Goal: Task Accomplishment & Management: Use online tool/utility

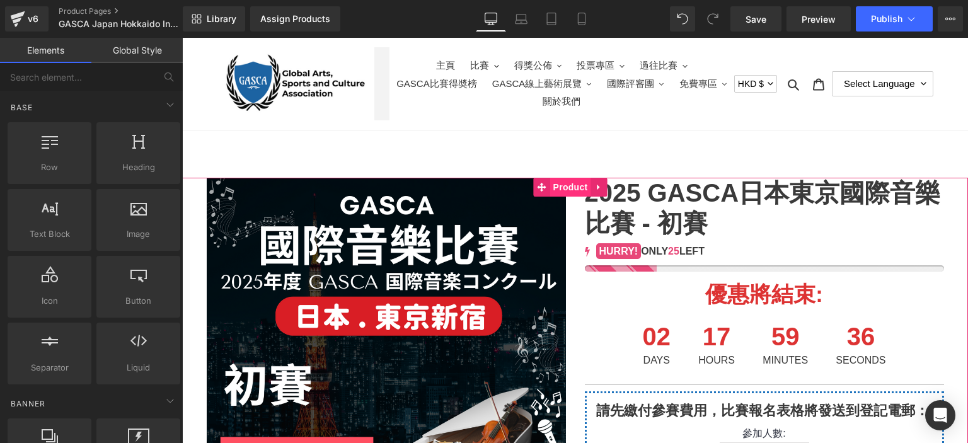
click at [568, 185] on span "Product" at bounding box center [570, 187] width 41 height 19
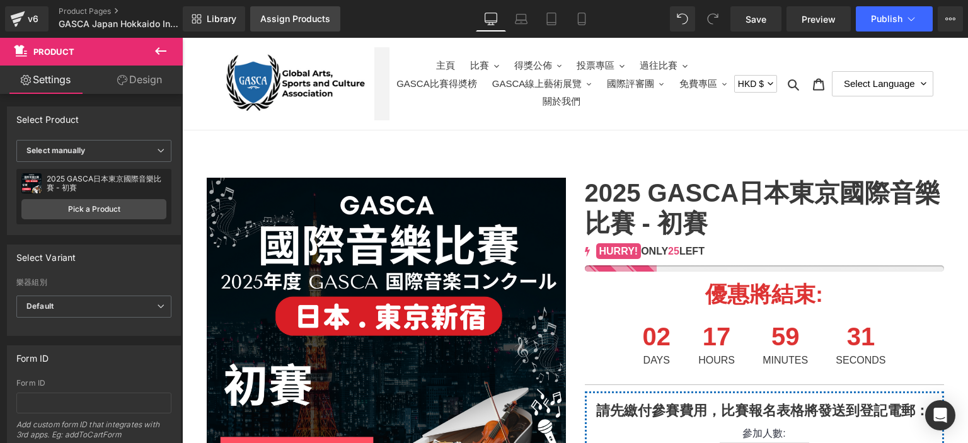
click at [319, 12] on link "Assign Products" at bounding box center [295, 18] width 90 height 25
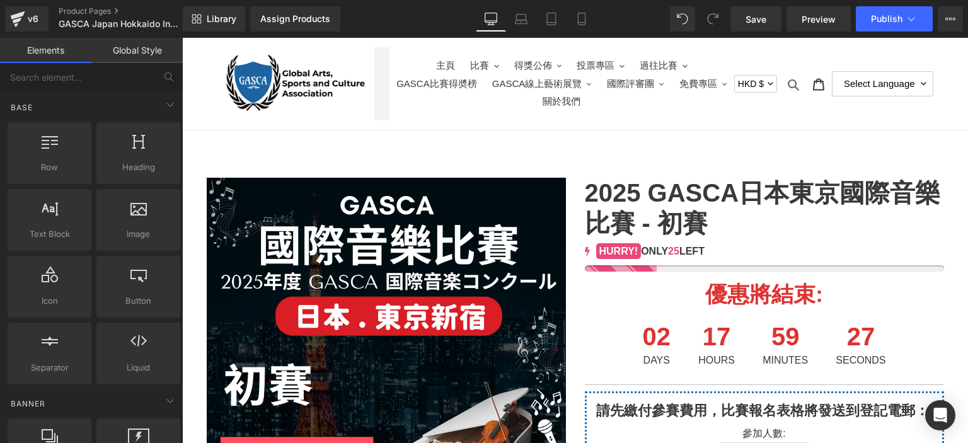
click at [788, 86] on icon "button" at bounding box center [793, 84] width 13 height 13
click at [753, 83] on button "HKD $" at bounding box center [755, 84] width 43 height 18
click at [759, 84] on button "HKD $" at bounding box center [755, 84] width 43 height 18
click at [787, 81] on icon "button" at bounding box center [792, 84] width 11 height 11
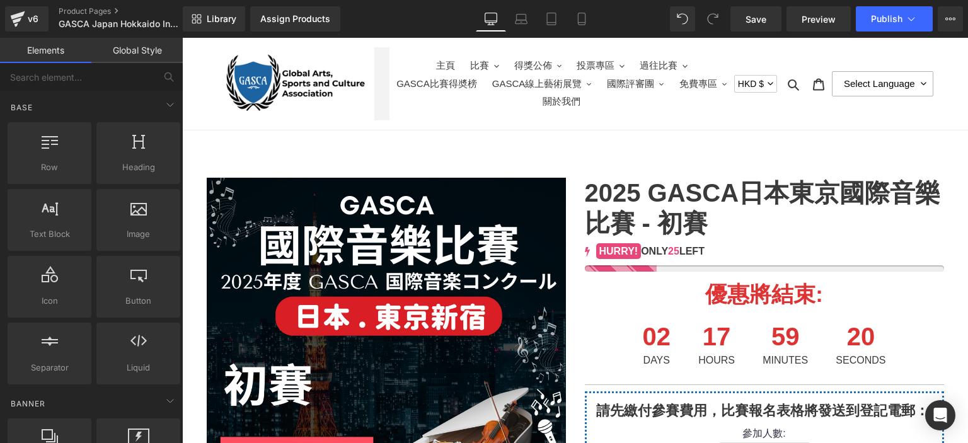
click at [882, 84] on select "Select Language 简体中文 繁體中文 English" at bounding box center [881, 83] width 101 height 25
click at [812, 85] on icon at bounding box center [818, 84] width 13 height 13
click at [738, 83] on button "HKD $" at bounding box center [755, 84] width 43 height 18
click at [270, 25] on link "Assign Products" at bounding box center [295, 18] width 90 height 25
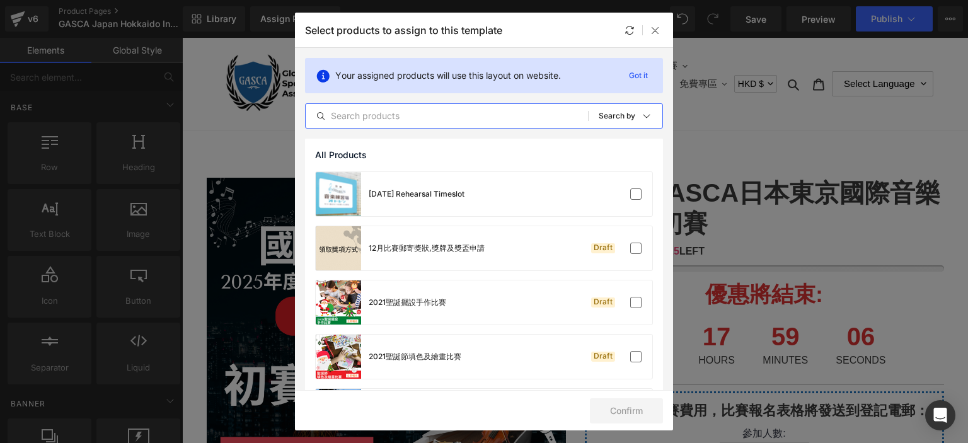
click at [470, 111] on input "text" at bounding box center [446, 115] width 282 height 15
paste input "GASCA Japan Hokkaido International Music Competition"
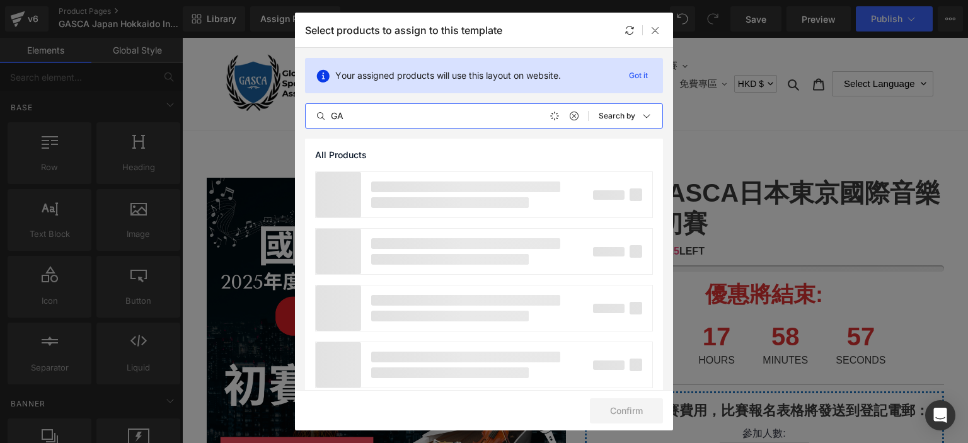
type input "G"
type input "[GEOGRAPHIC_DATA]"
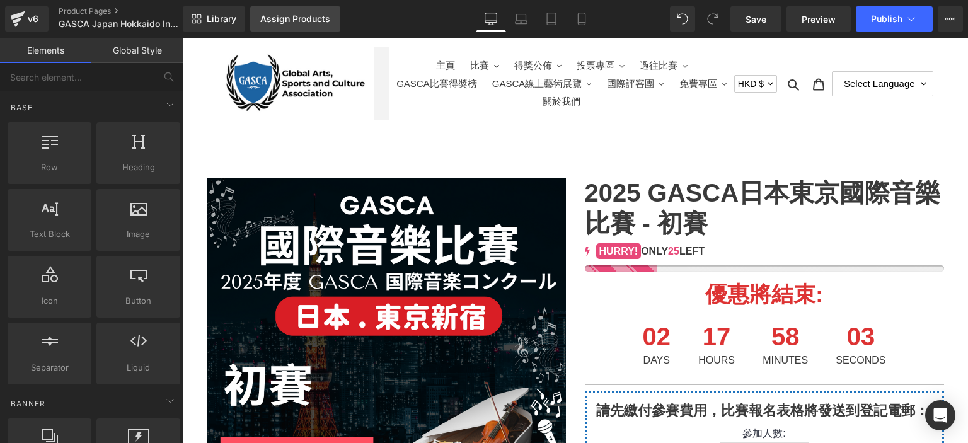
click at [314, 15] on div "Assign Products" at bounding box center [295, 19] width 70 height 10
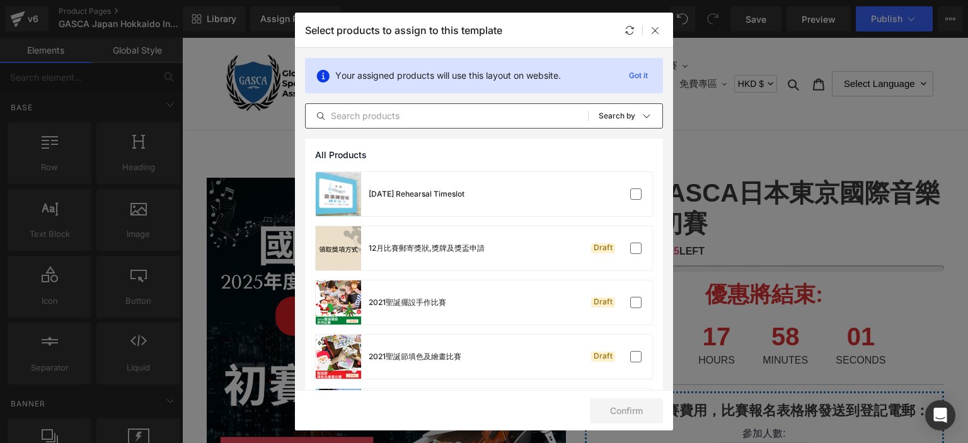
click at [454, 124] on div "All Products Shopify Collections Product Templates Shopify Collections Sort: Se…" at bounding box center [484, 115] width 358 height 25
click at [448, 120] on input "text" at bounding box center [446, 115] width 282 height 15
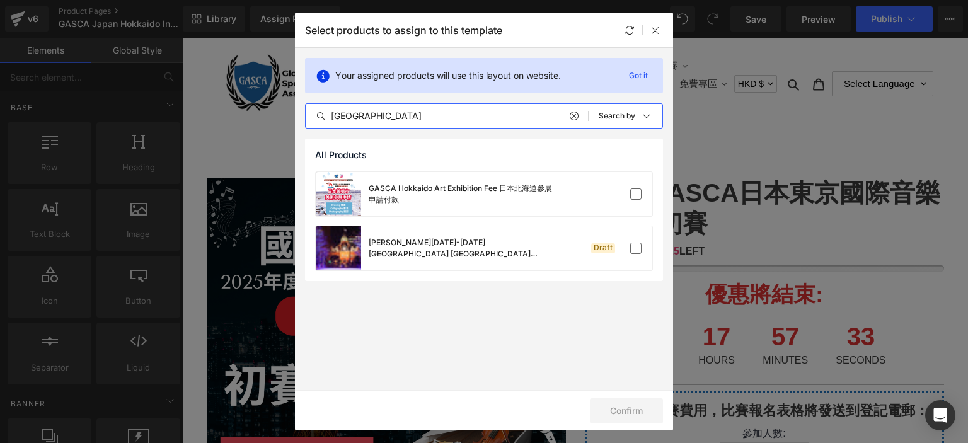
click at [386, 116] on input "[GEOGRAPHIC_DATA]" at bounding box center [446, 115] width 282 height 15
paste input "GASCA日本北海道國際音樂比賽 - 初賽"
type input "GASCA日本北海道國際音樂比賽 - 初賽"
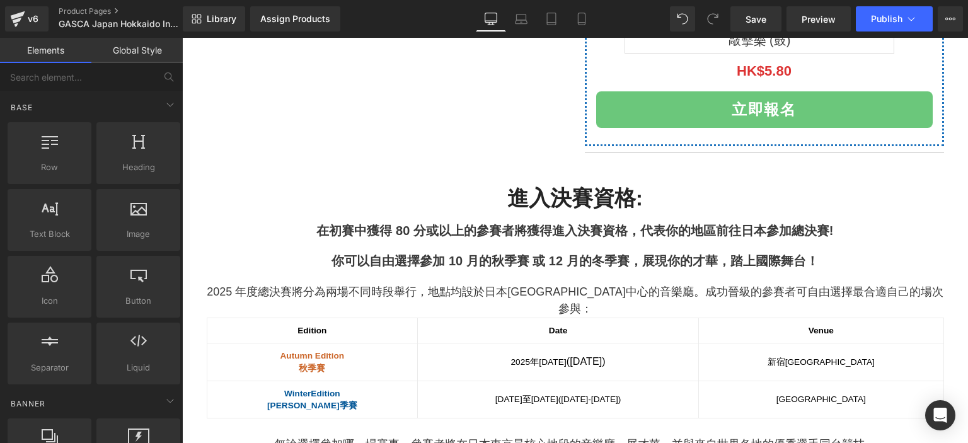
scroll to position [607, 0]
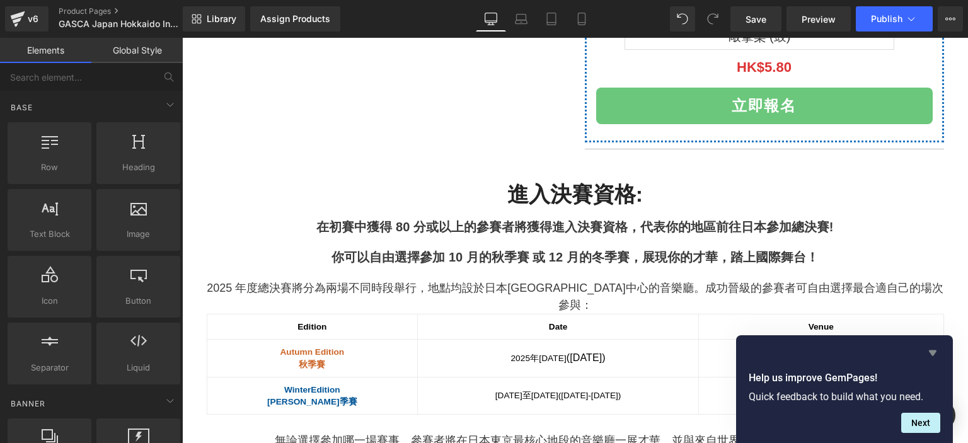
click at [931, 355] on icon "Hide survey" at bounding box center [932, 352] width 15 height 15
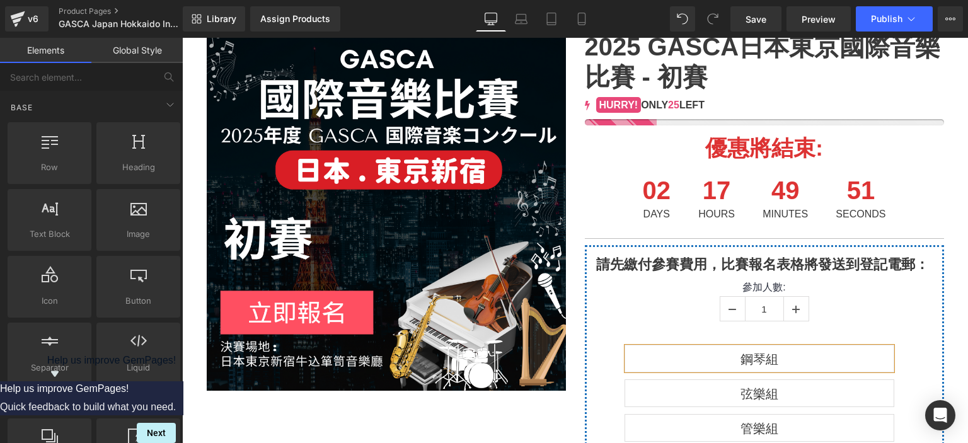
scroll to position [0, 0]
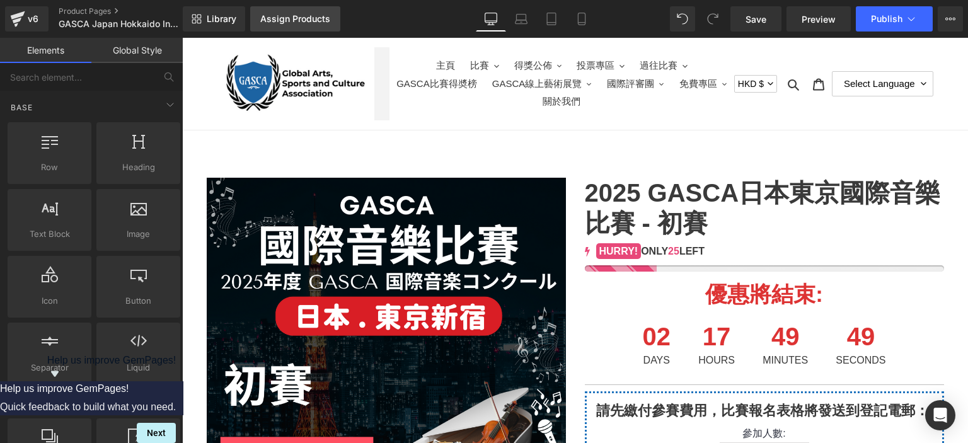
click at [290, 20] on div "Assign Products" at bounding box center [295, 19] width 70 height 10
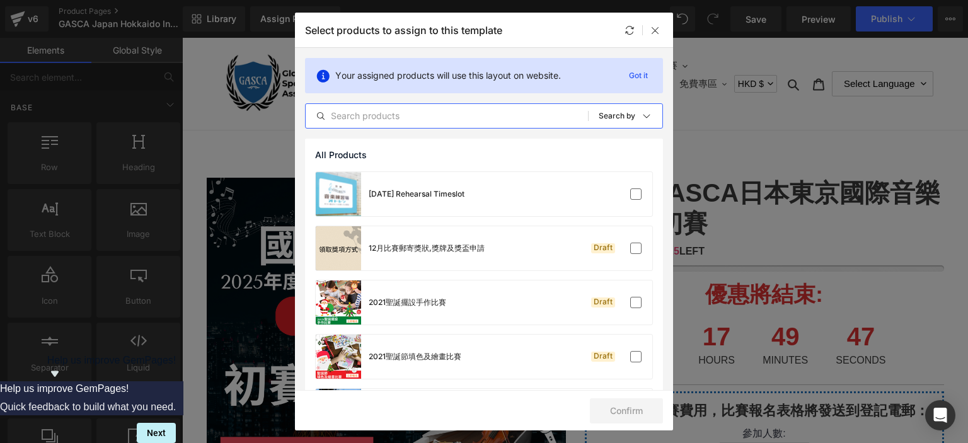
click at [355, 110] on input "text" at bounding box center [446, 115] width 282 height 15
paste input "GASCA日本北海道國際音樂比賽 - 初賽"
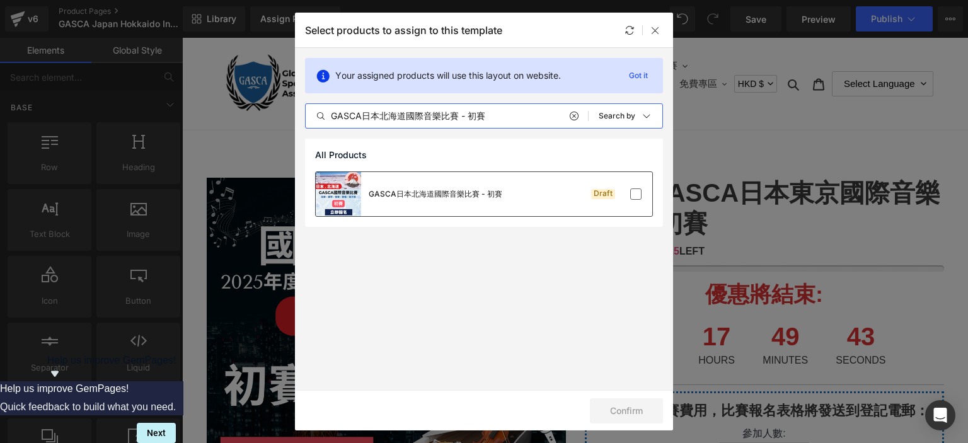
type input "GASCA日本北海道國際音樂比賽 - 初賽"
click at [537, 197] on div "GASCA日本北海道國際音樂比賽 - 初賽 Draft" at bounding box center [484, 194] width 336 height 44
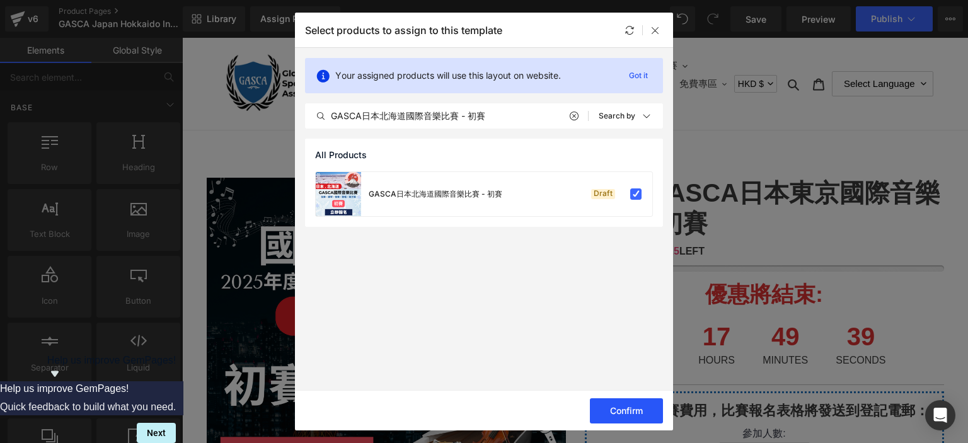
click at [614, 404] on button "Confirm" at bounding box center [626, 410] width 73 height 25
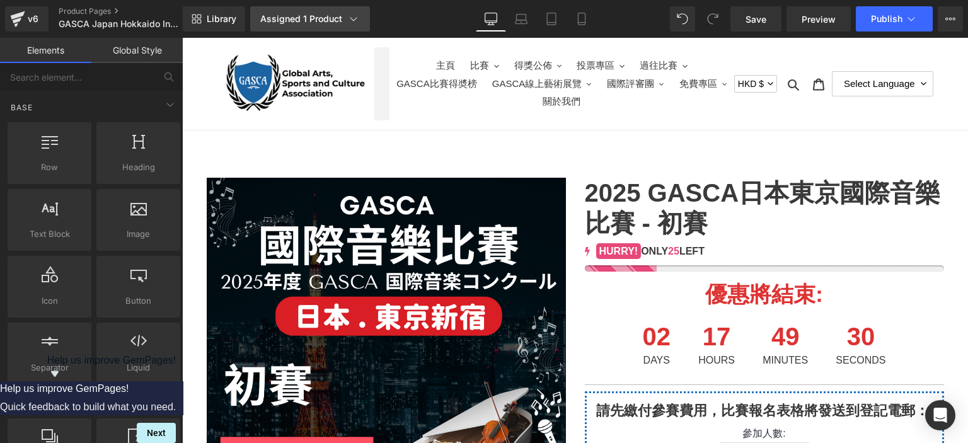
click at [340, 20] on div "Assigned 1 Product" at bounding box center [310, 19] width 100 height 13
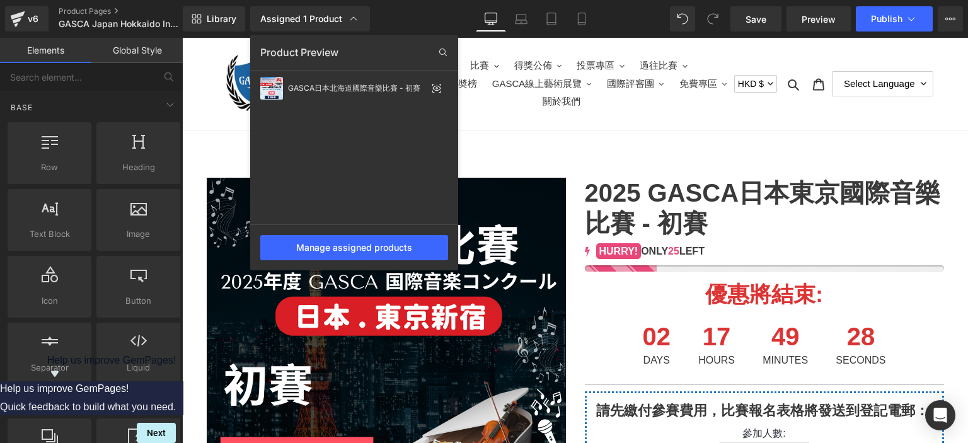
click at [563, 161] on div at bounding box center [574, 240] width 785 height 405
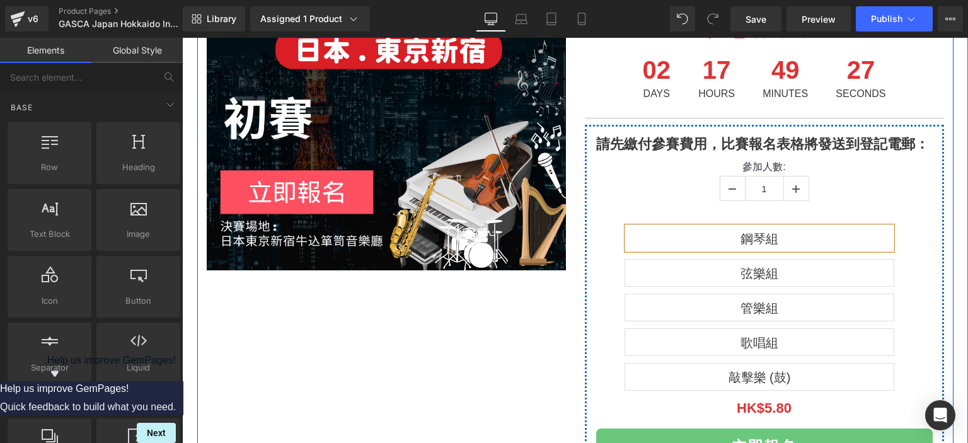
scroll to position [267, 0]
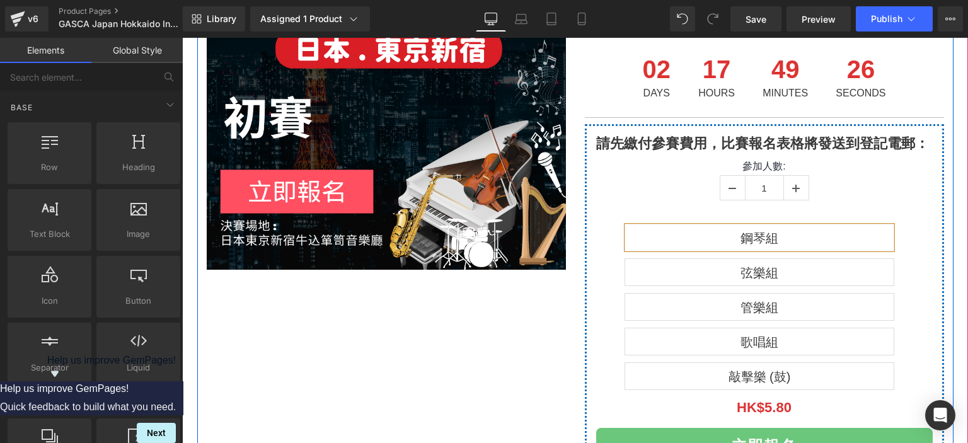
click at [753, 271] on span "弦樂組" at bounding box center [759, 272] width 38 height 26
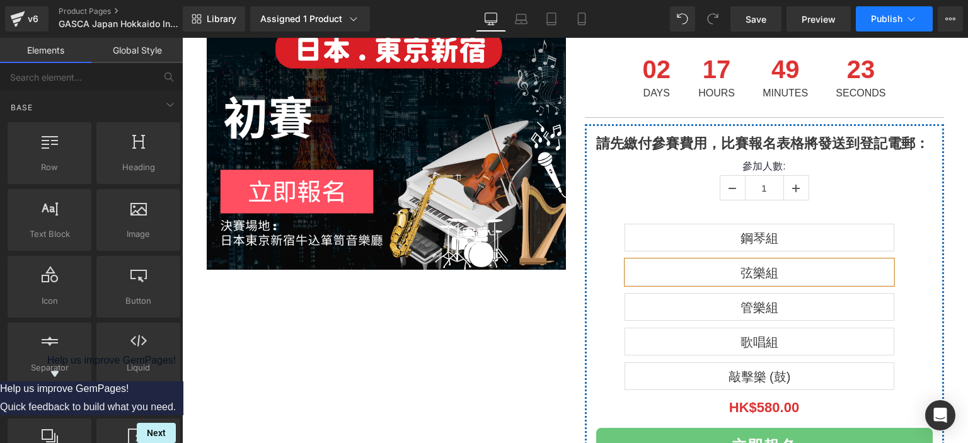
click at [874, 11] on button "Publish" at bounding box center [893, 18] width 77 height 25
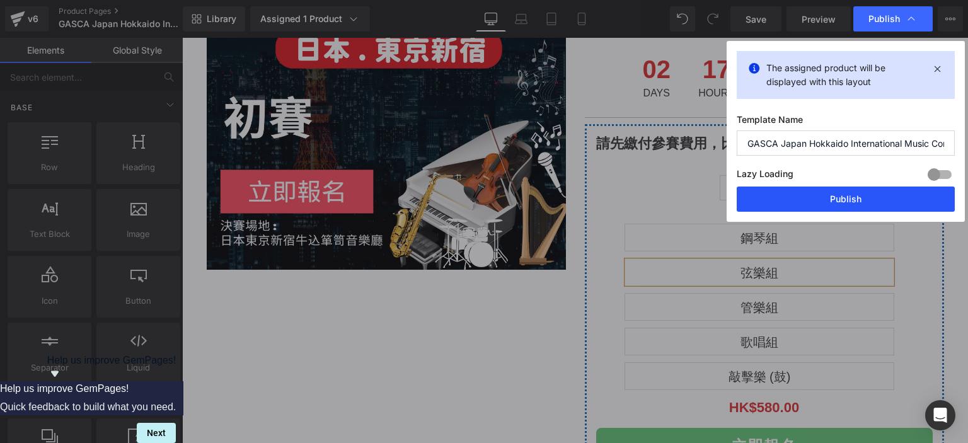
click at [798, 197] on button "Publish" at bounding box center [845, 198] width 218 height 25
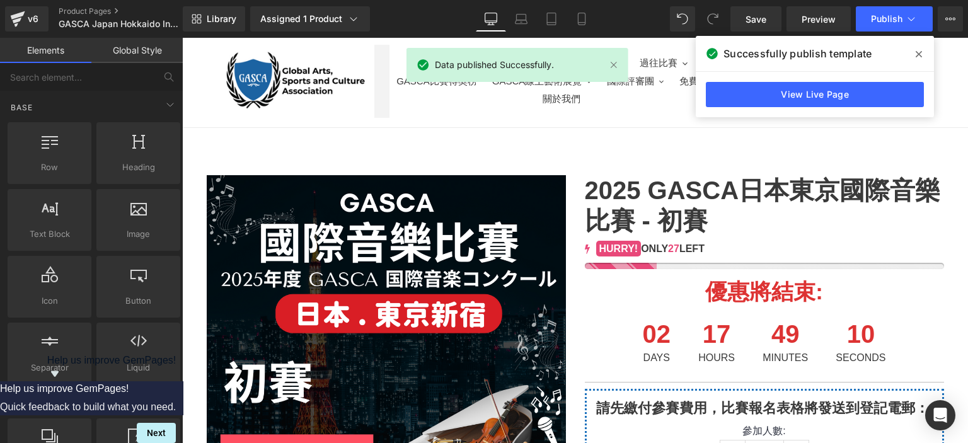
scroll to position [0, 0]
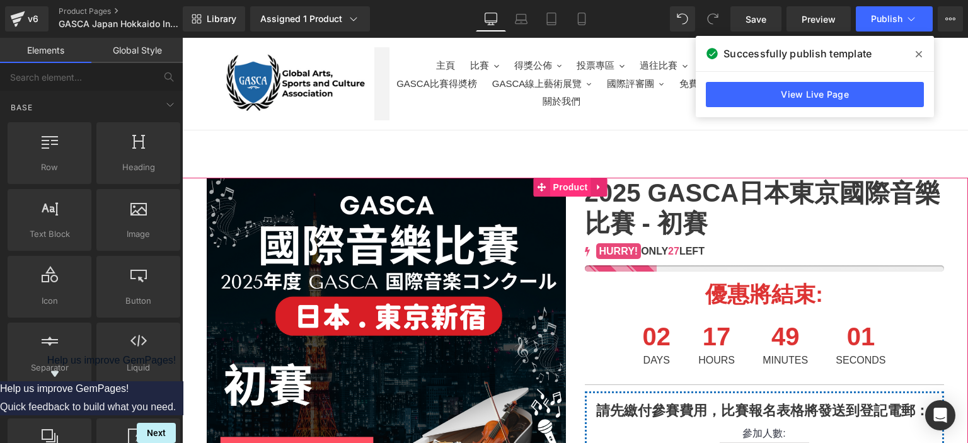
click at [569, 183] on span "Product" at bounding box center [570, 187] width 41 height 19
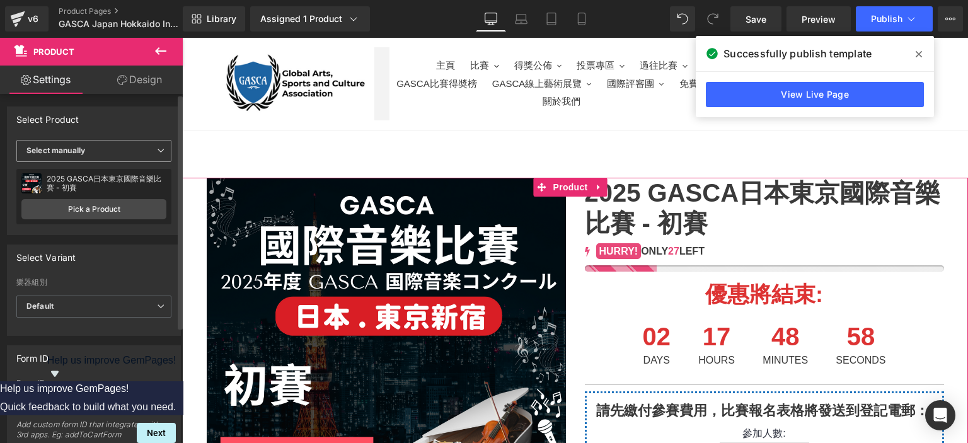
click at [123, 148] on span "Select manually" at bounding box center [93, 151] width 155 height 22
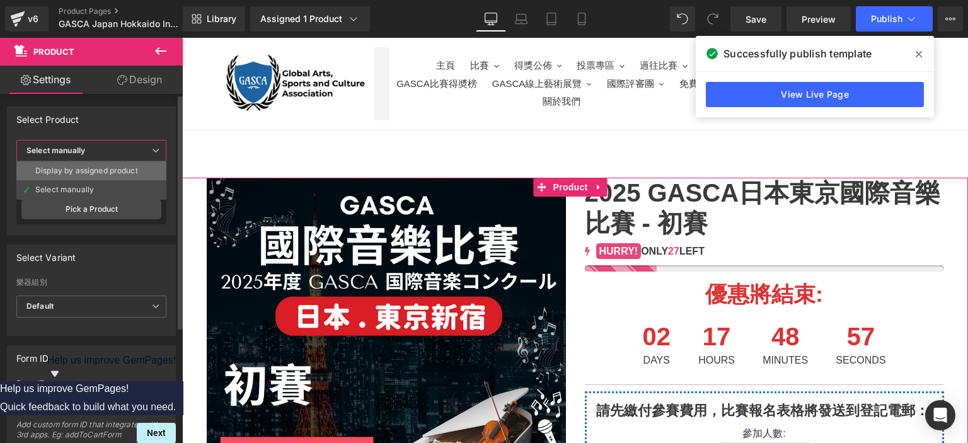
click at [103, 174] on div "Display by assigned product" at bounding box center [86, 170] width 103 height 9
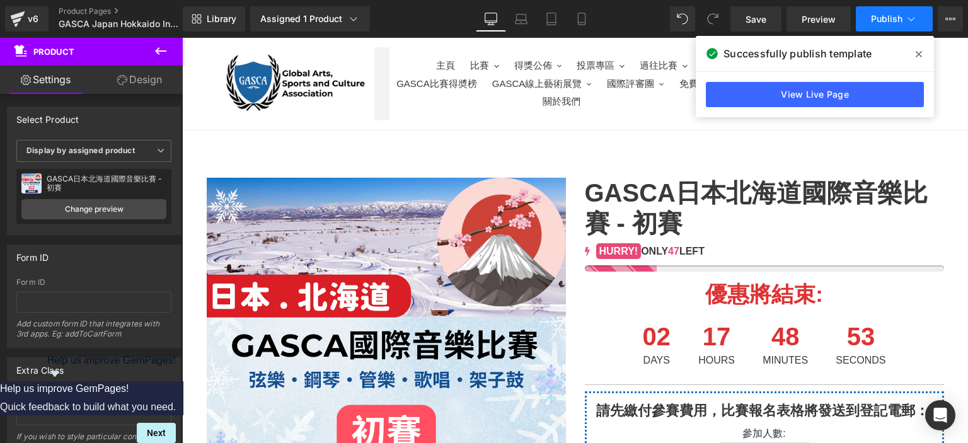
click at [862, 12] on button "Publish" at bounding box center [893, 18] width 77 height 25
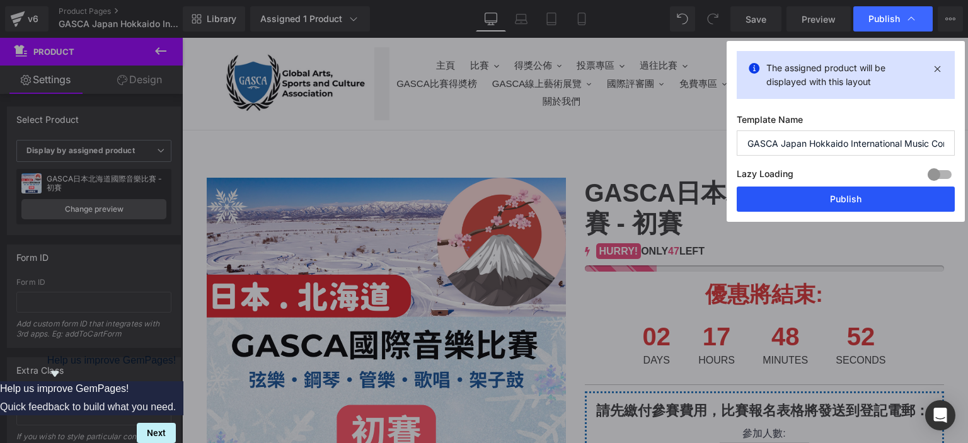
click at [813, 191] on button "Publish" at bounding box center [845, 198] width 218 height 25
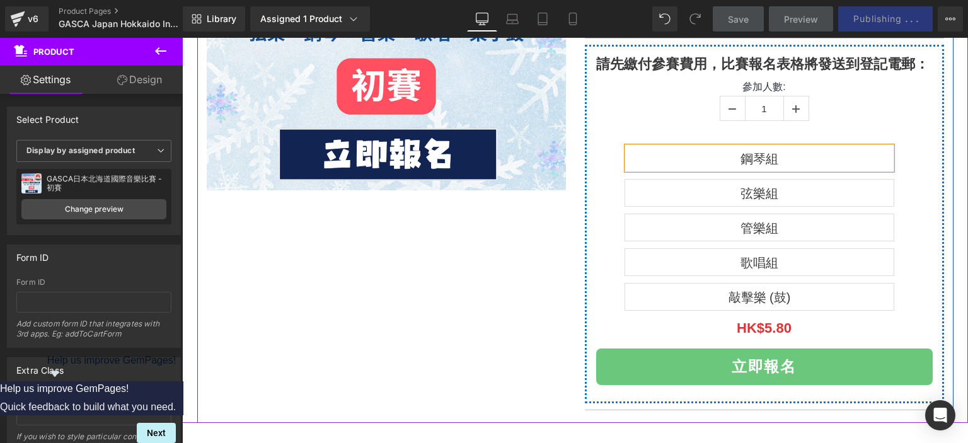
scroll to position [348, 0]
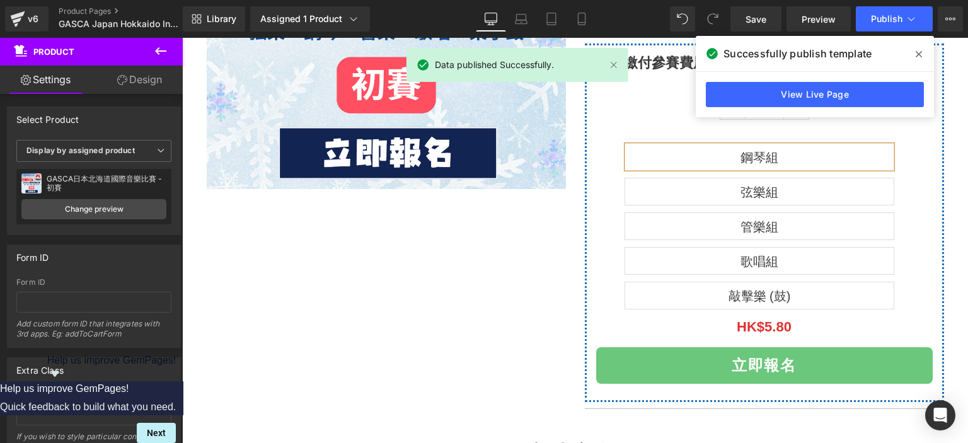
click at [922, 54] on span at bounding box center [918, 54] width 20 height 20
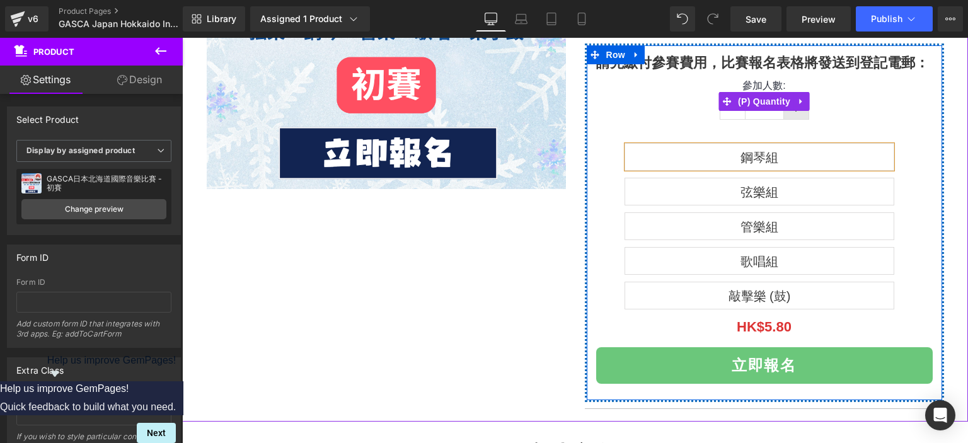
click at [792, 112] on span at bounding box center [796, 107] width 8 height 13
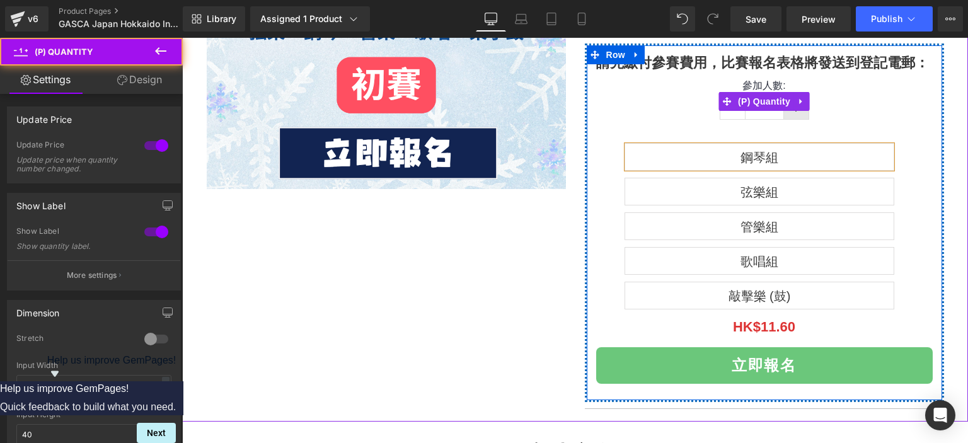
click at [792, 112] on span at bounding box center [796, 107] width 8 height 13
click at [791, 117] on link at bounding box center [795, 107] width 25 height 24
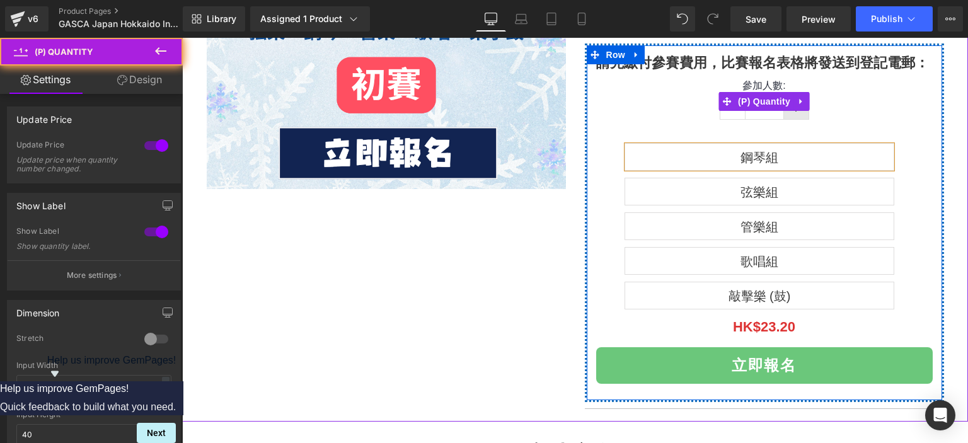
click at [791, 117] on link at bounding box center [795, 107] width 25 height 24
type input "5"
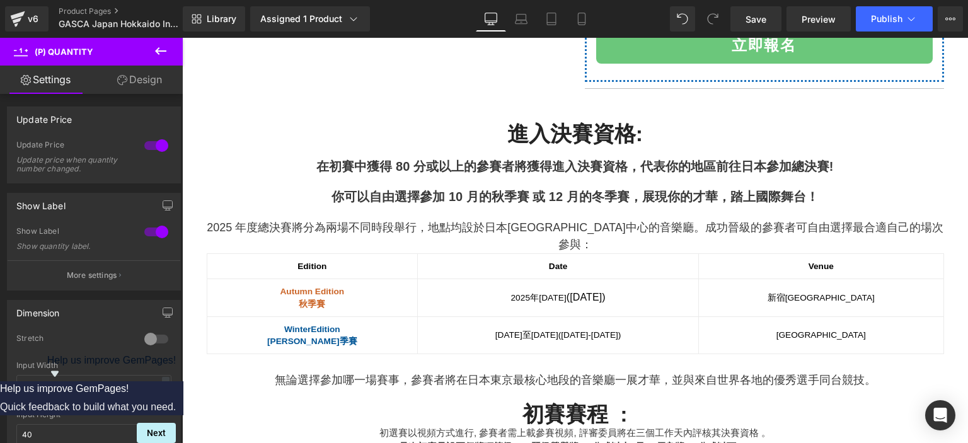
scroll to position [668, 0]
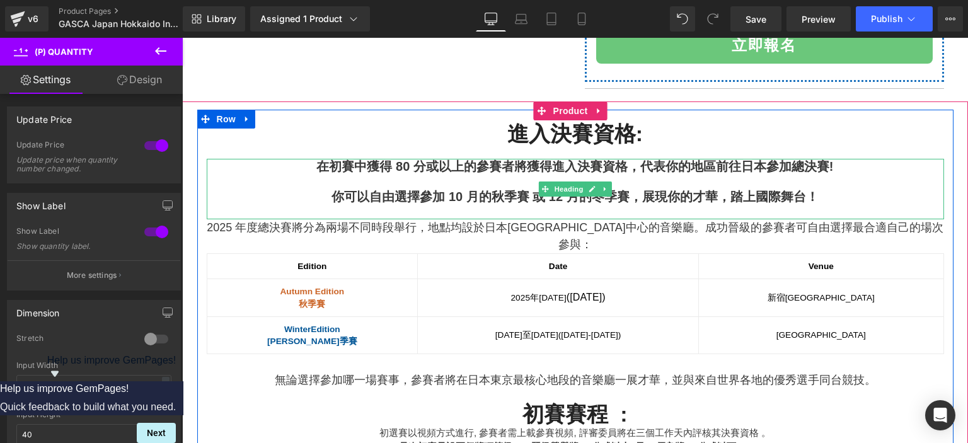
click at [416, 196] on h4 "你可以自由選擇參加 10 月的秋季賽 或 12 月的冬季賽，展現你的才華，踏上國際舞台！" at bounding box center [575, 196] width 737 height 15
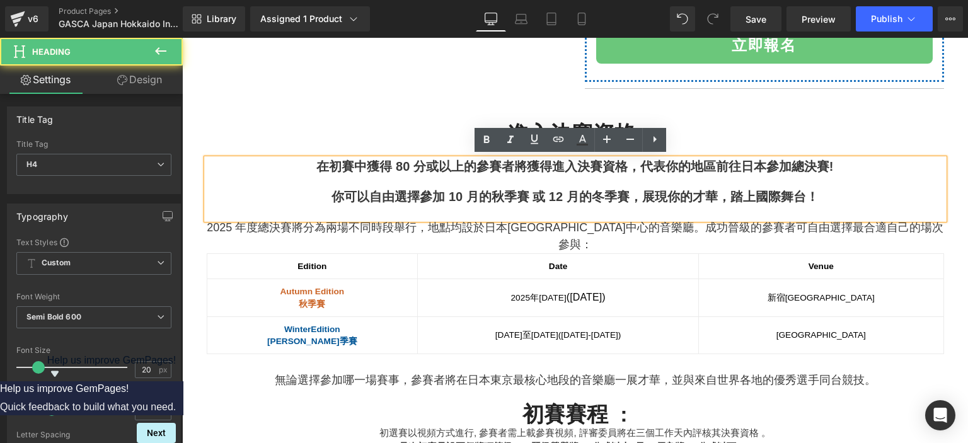
click at [762, 165] on h4 "在初賽中獲得 80 分或以上的參賽者將獲得進入決賽資格，代表你的地區前往日本參加總決賽!" at bounding box center [575, 166] width 737 height 15
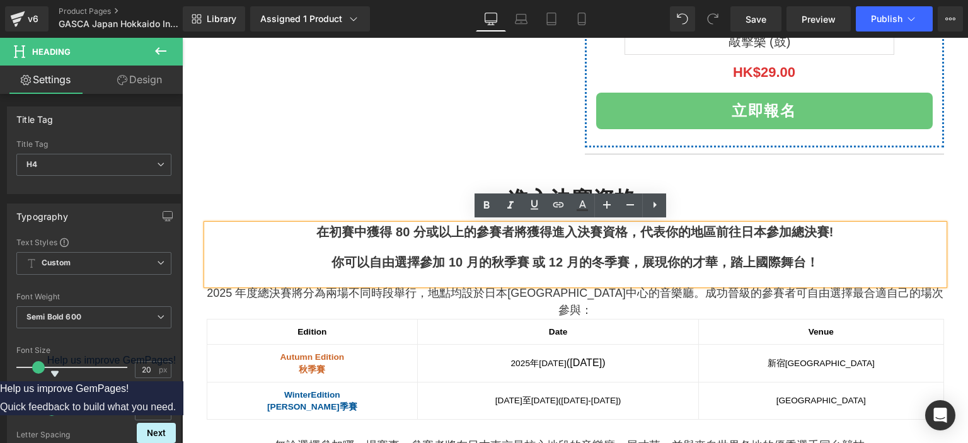
scroll to position [603, 0]
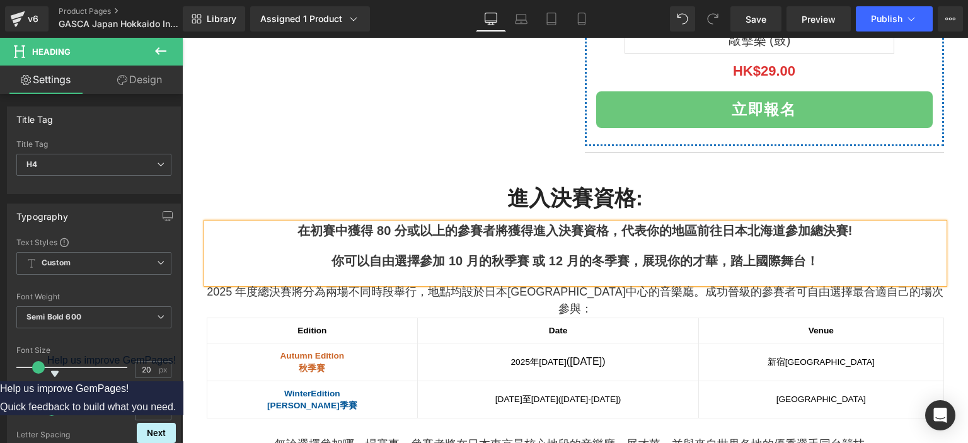
click at [392, 261] on h4 "你可以自由選擇參加 10 月的秋季賽 或 12 月的冬季賽，展現你的才華，踏上國際舞台！" at bounding box center [575, 260] width 737 height 15
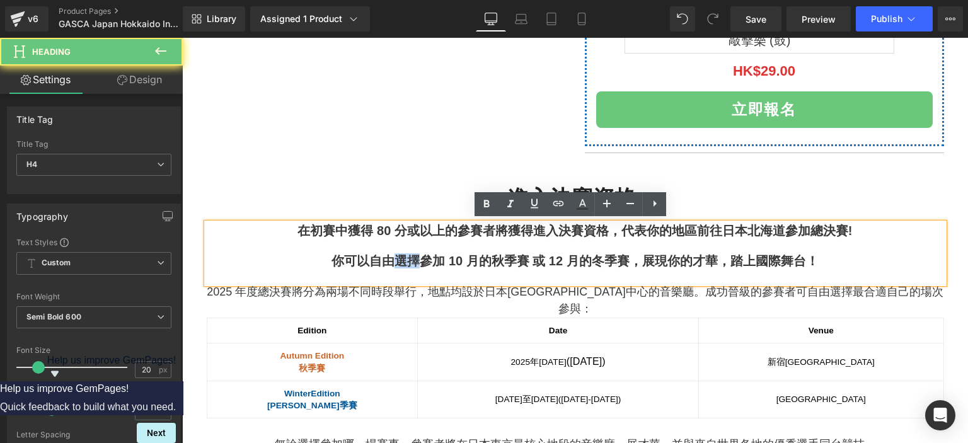
click at [392, 261] on h4 "你可以自由選擇參加 10 月的秋季賽 或 12 月的冬季賽，展現你的才華，踏上國際舞台！" at bounding box center [575, 260] width 737 height 15
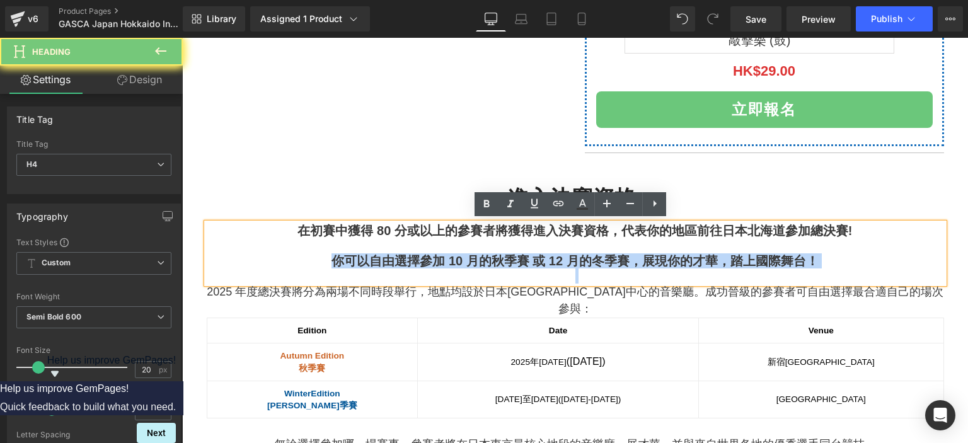
click at [392, 261] on h4 "你可以自由選擇參加 10 月的秋季賽 或 12 月的冬季賽，展現你的才華，踏上國際舞台！" at bounding box center [575, 260] width 737 height 15
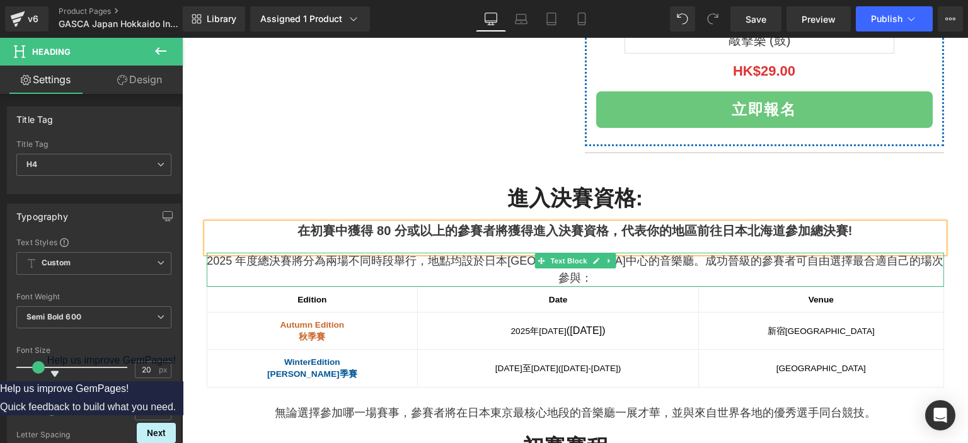
click at [465, 259] on span "地點均設於日本[GEOGRAPHIC_DATA]中心的音樂廳。" at bounding box center [566, 260] width 277 height 13
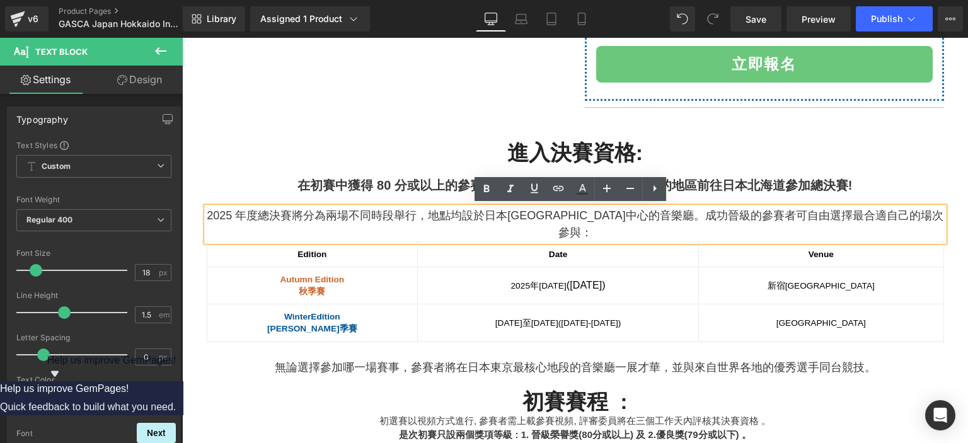
scroll to position [648, 0]
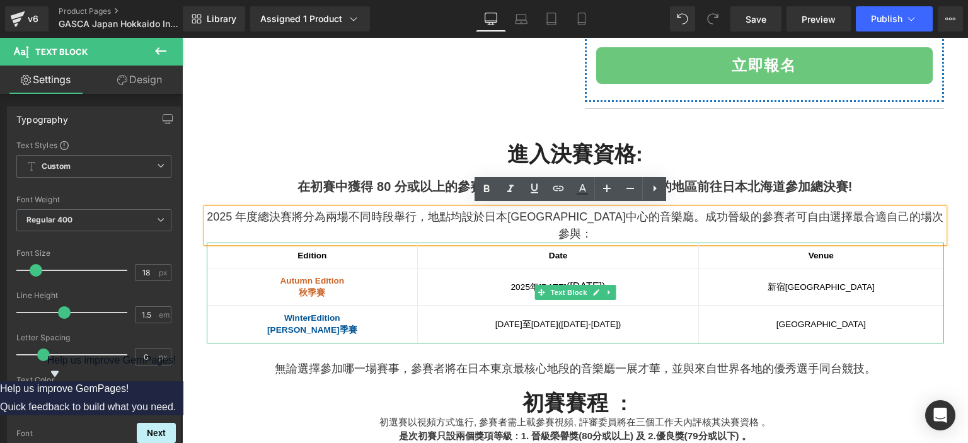
click at [749, 282] on td "[GEOGRAPHIC_DATA]" at bounding box center [821, 286] width 244 height 37
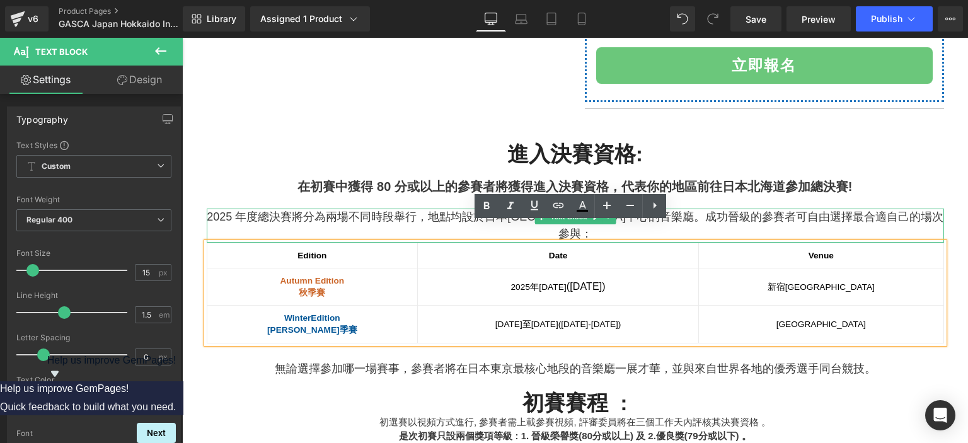
click at [738, 214] on span "成功晉級的參賽者可自由選擇最合適自己的場次參與：" at bounding box center [750, 225] width 385 height 30
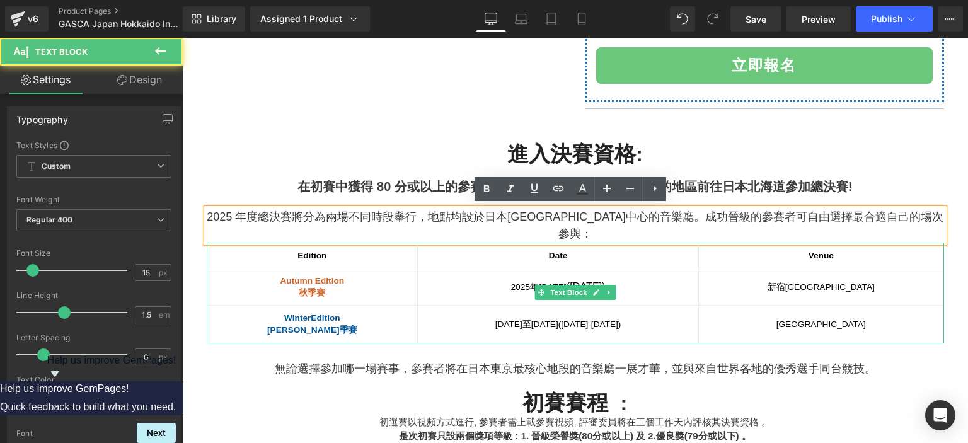
click at [641, 268] on td "[DATE] ([DATE])" at bounding box center [558, 286] width 281 height 37
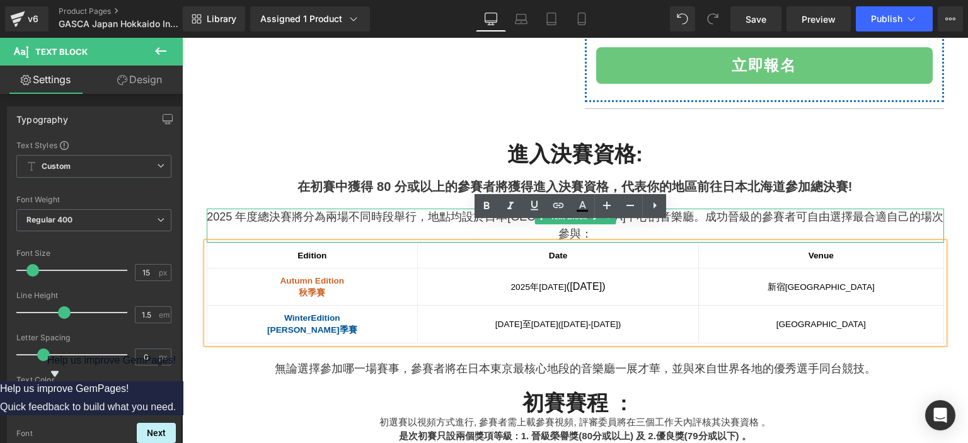
click at [447, 214] on span "地點均設於日本[GEOGRAPHIC_DATA]中心的音樂廳。" at bounding box center [566, 216] width 277 height 13
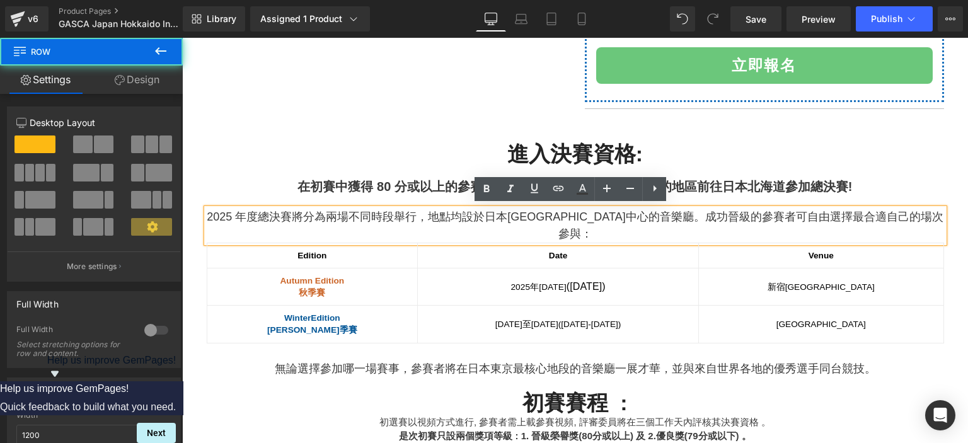
click at [430, 175] on div "進入決賽資格: Heading 在初賽中獲得 80 分或以上的參賽者將獲得進入決賽資格，代表你的地區前往日本北海道參加總決賽! Heading 2025 年度…" at bounding box center [575, 401] width 756 height 520
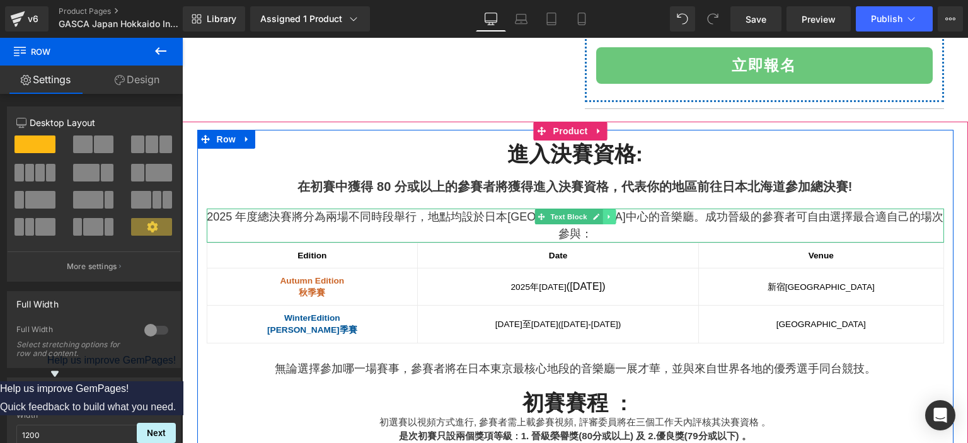
click at [605, 214] on icon at bounding box center [608, 217] width 7 height 8
click at [608, 214] on link at bounding box center [614, 216] width 13 height 15
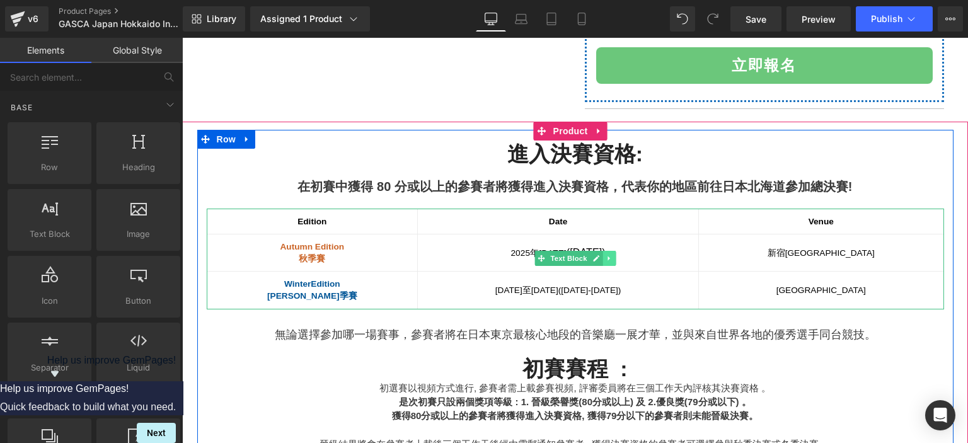
click at [607, 256] on icon at bounding box center [608, 258] width 2 height 4
click at [608, 256] on link at bounding box center [614, 258] width 13 height 15
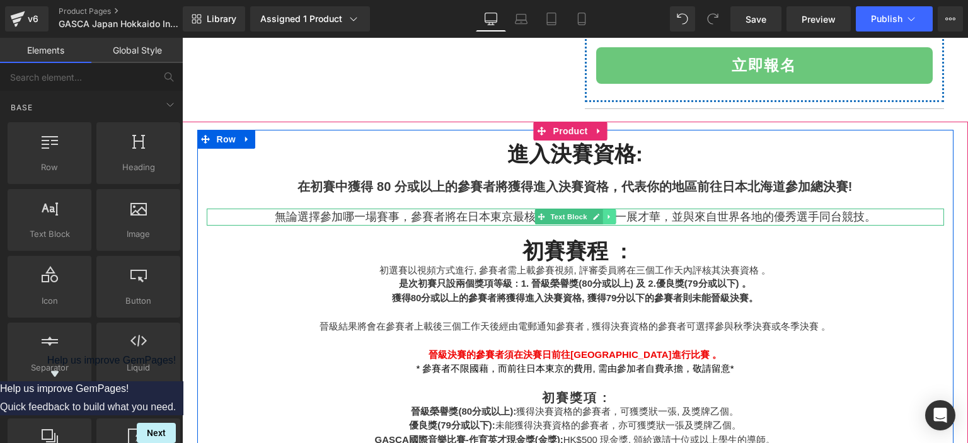
click at [605, 214] on icon at bounding box center [608, 217] width 7 height 8
click at [608, 214] on link at bounding box center [614, 216] width 13 height 15
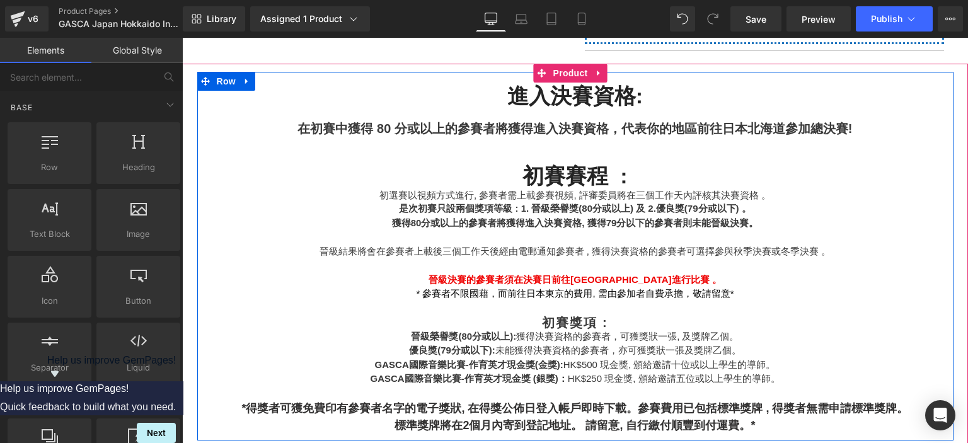
scroll to position [714, 0]
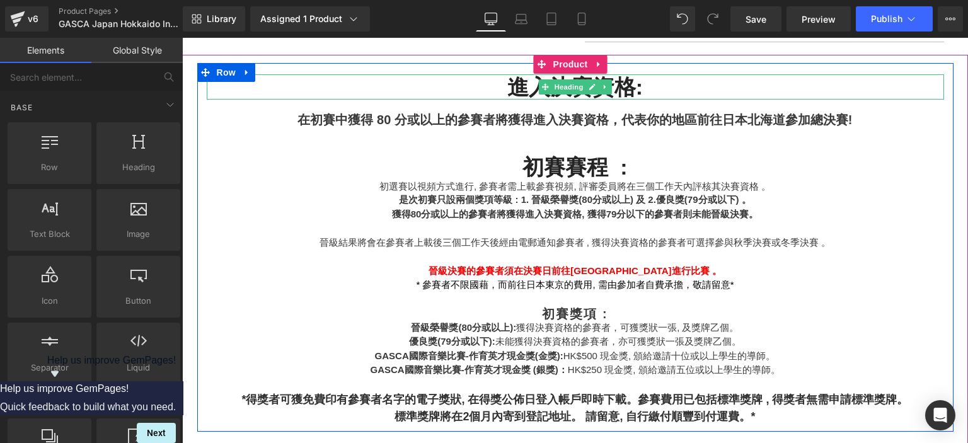
click at [625, 88] on h2 "進入決賽資格:" at bounding box center [575, 87] width 737 height 26
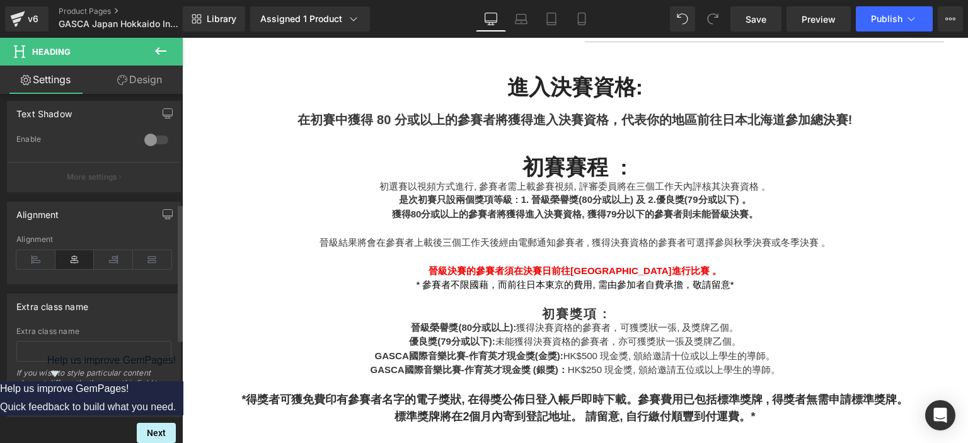
scroll to position [0, 0]
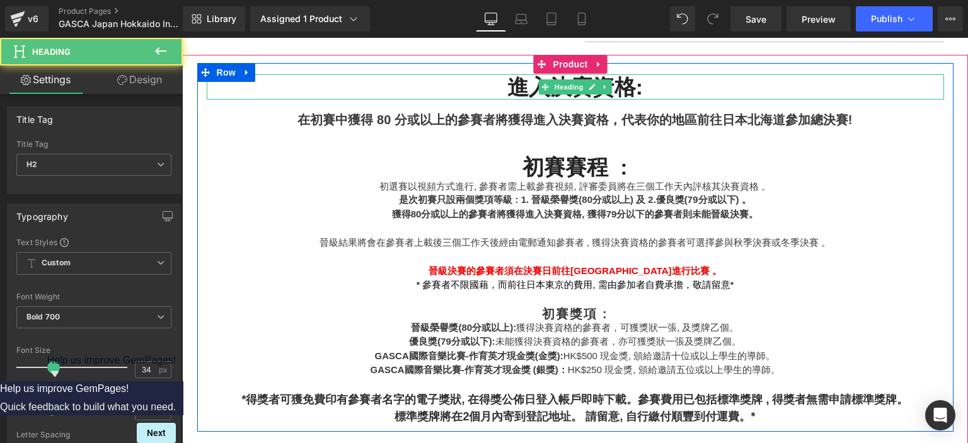
click at [496, 86] on h2 "進入決賽資格:" at bounding box center [575, 87] width 737 height 26
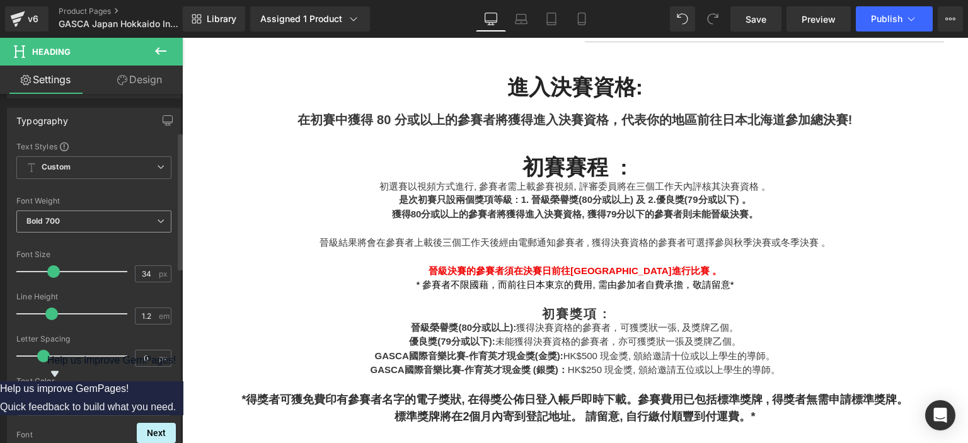
scroll to position [96, 0]
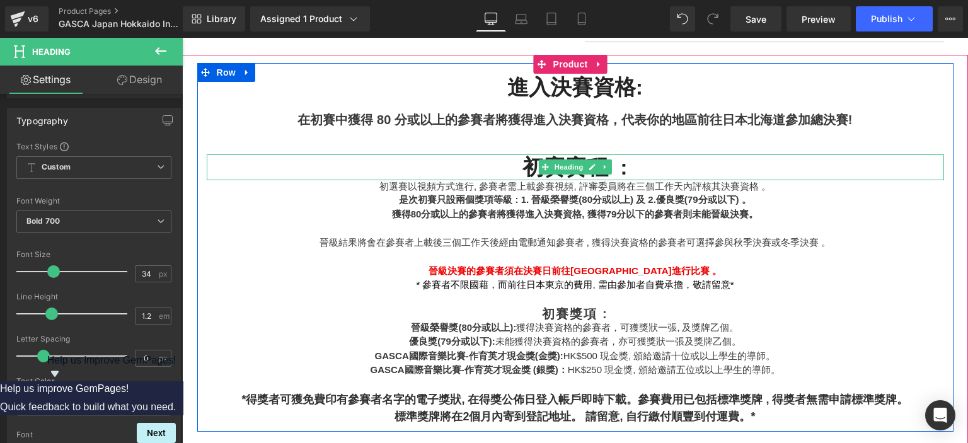
click at [518, 165] on h2 "初賽賽程 :" at bounding box center [575, 167] width 737 height 26
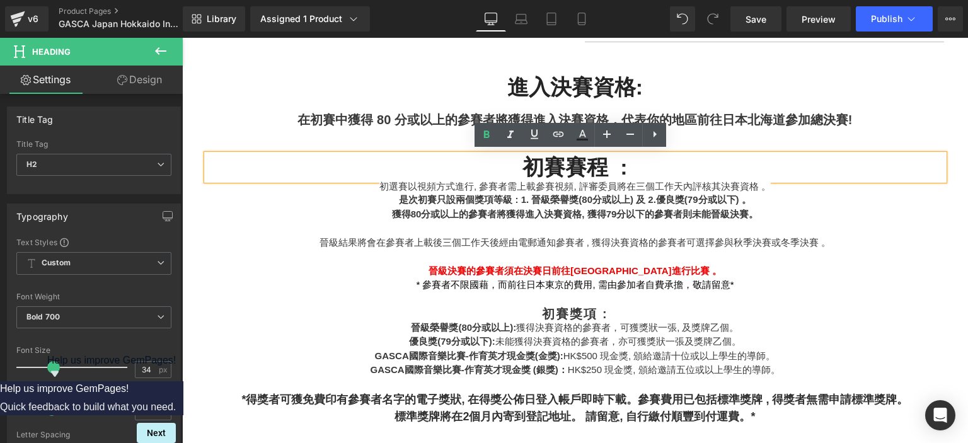
click at [537, 168] on h2 "初賽賽程 :" at bounding box center [575, 167] width 737 height 26
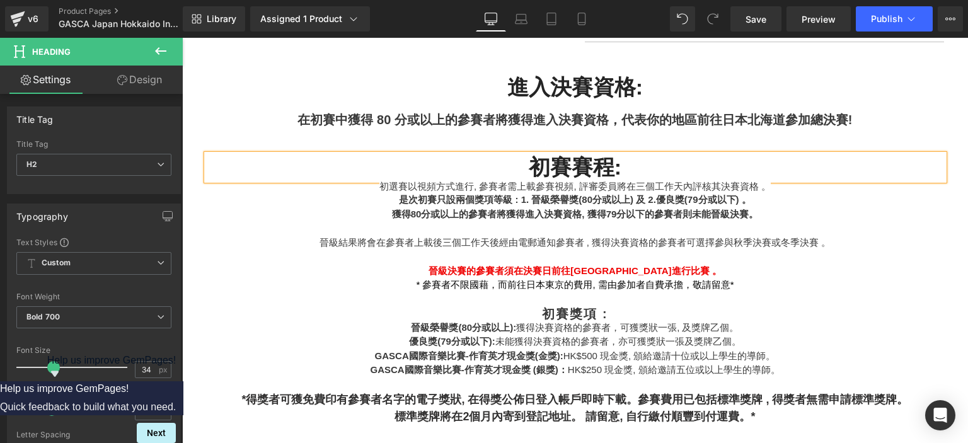
click at [574, 308] on strong "初賽獎項 :" at bounding box center [575, 314] width 66 height 14
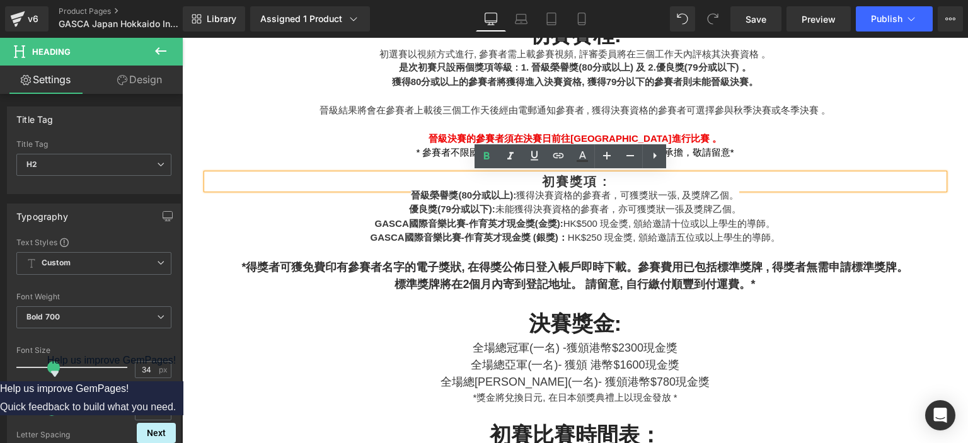
scroll to position [844, 0]
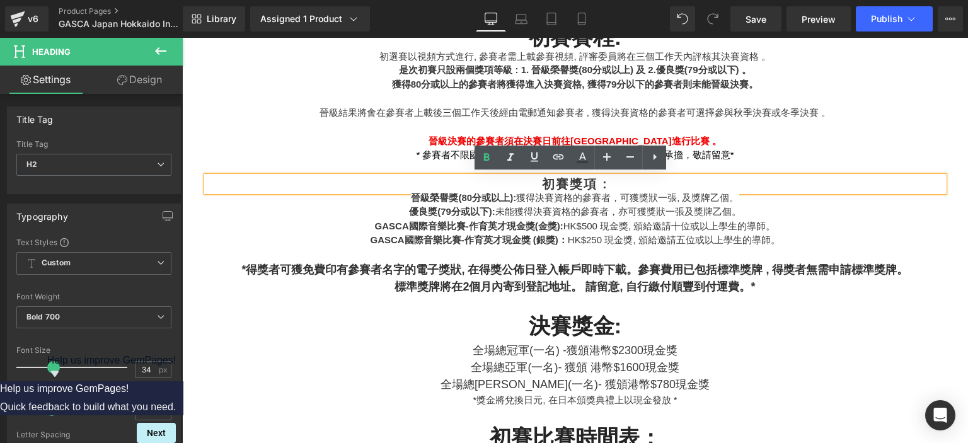
click at [521, 180] on h2 "初賽獎項 :" at bounding box center [575, 183] width 737 height 15
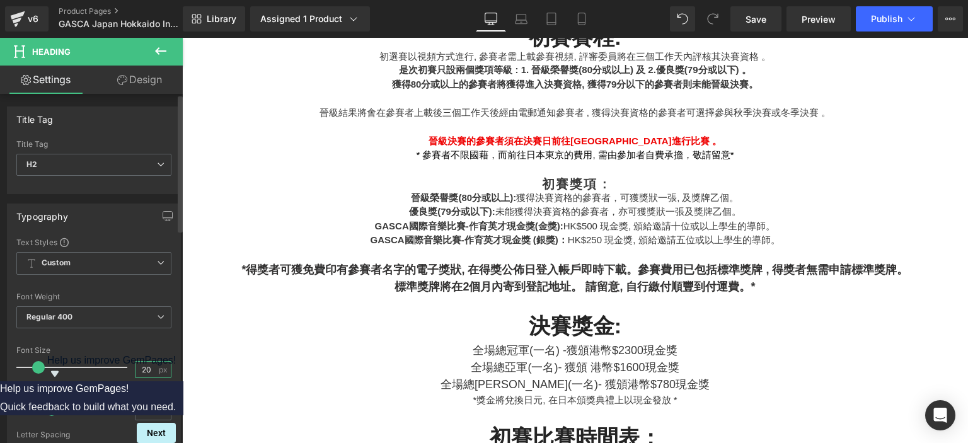
click at [139, 365] on input "20" at bounding box center [146, 370] width 22 height 16
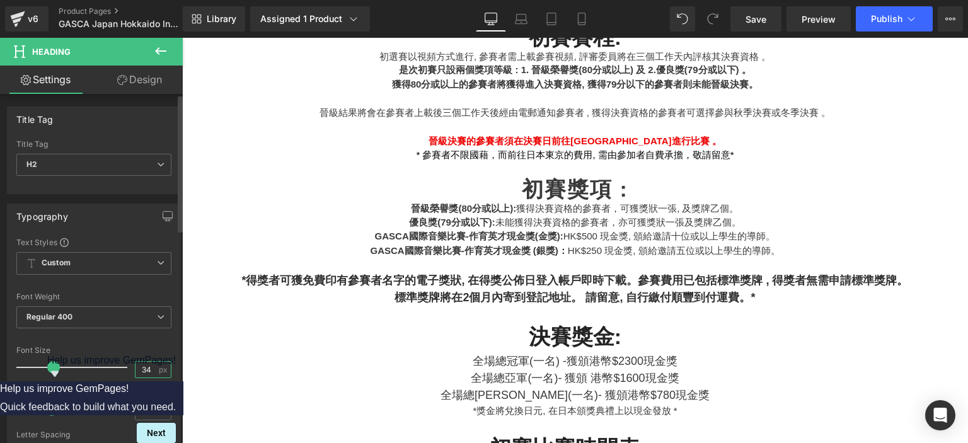
type input "34"
click at [142, 350] on div "Font Size" at bounding box center [93, 350] width 155 height 9
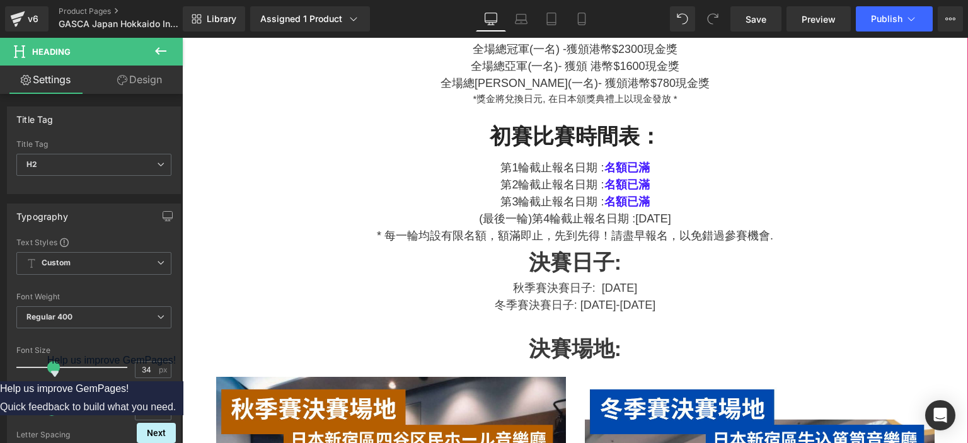
scroll to position [1163, 0]
